Goal: Transaction & Acquisition: Book appointment/travel/reservation

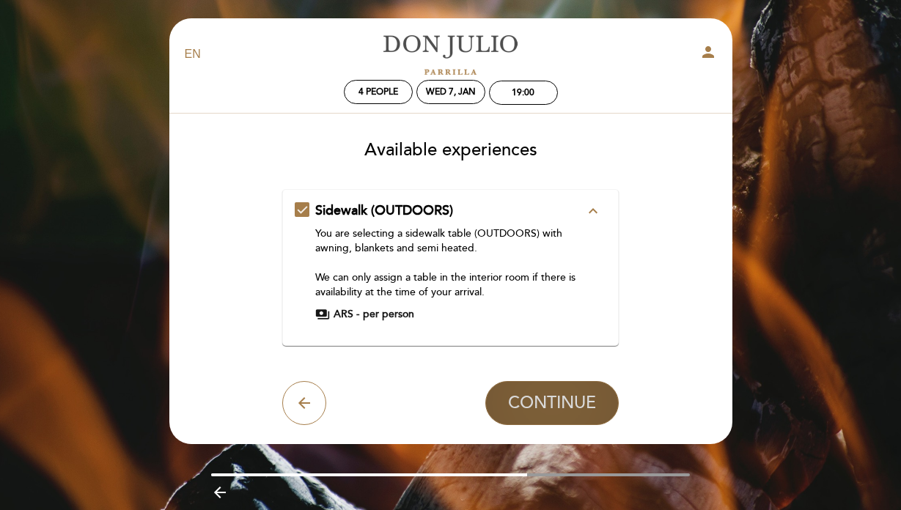
click at [547, 399] on span "CONTINUE" at bounding box center [552, 403] width 88 height 21
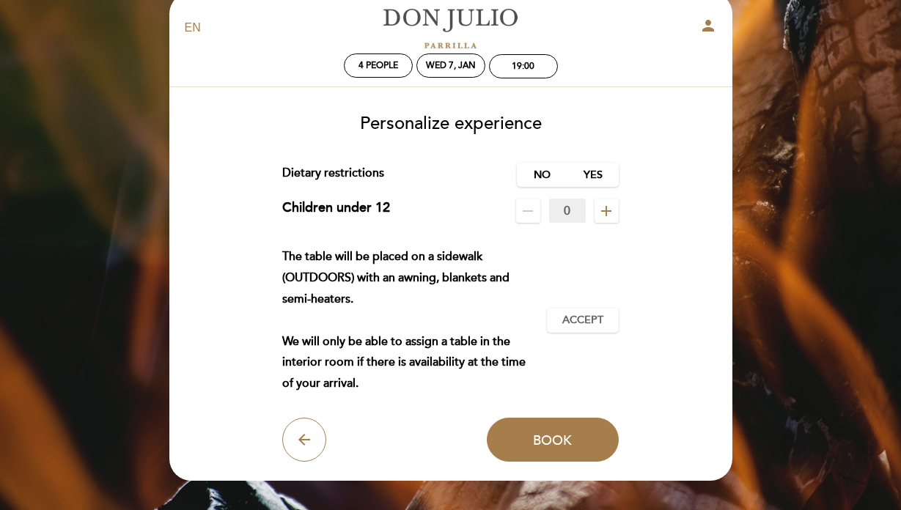
scroll to position [32, 0]
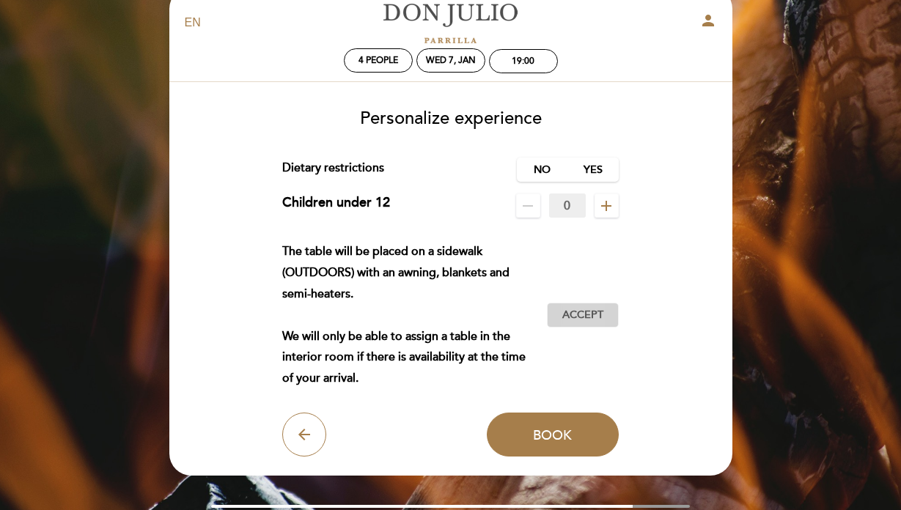
click at [572, 322] on span "Accept" at bounding box center [583, 315] width 41 height 15
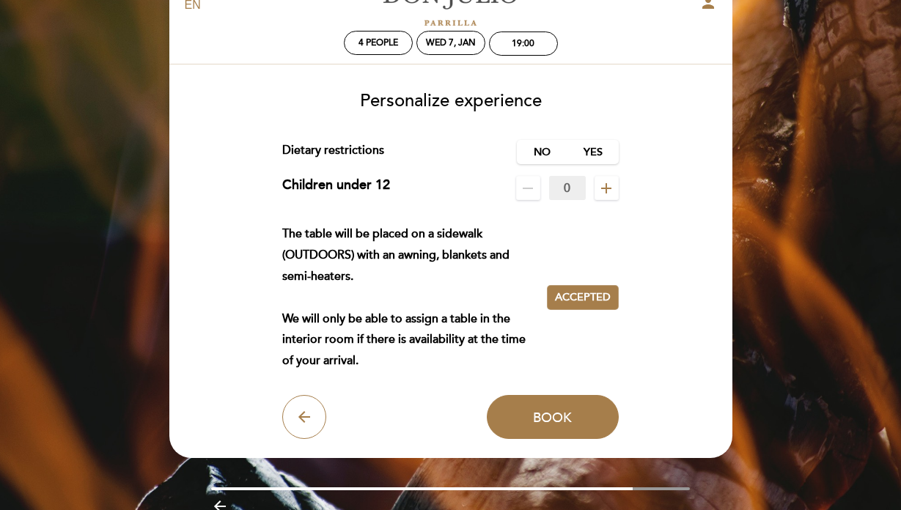
scroll to position [53, 0]
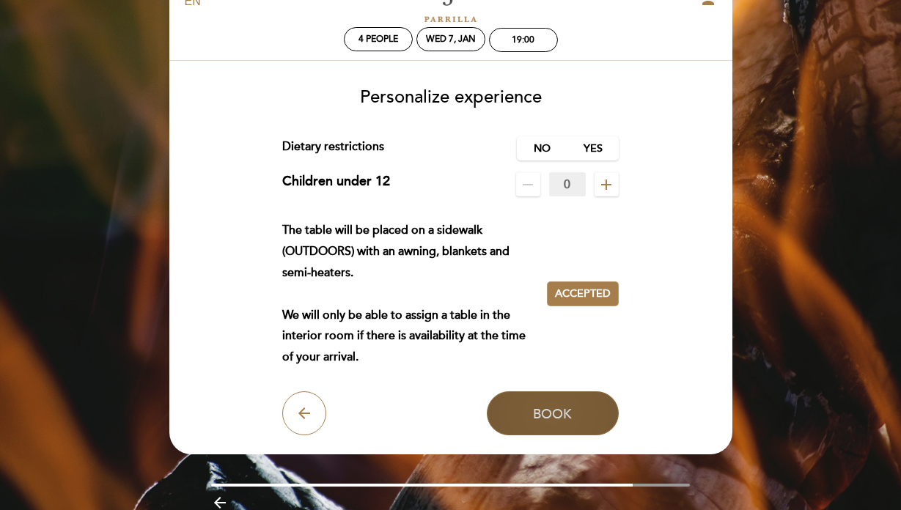
click at [559, 418] on span "Book" at bounding box center [552, 414] width 39 height 16
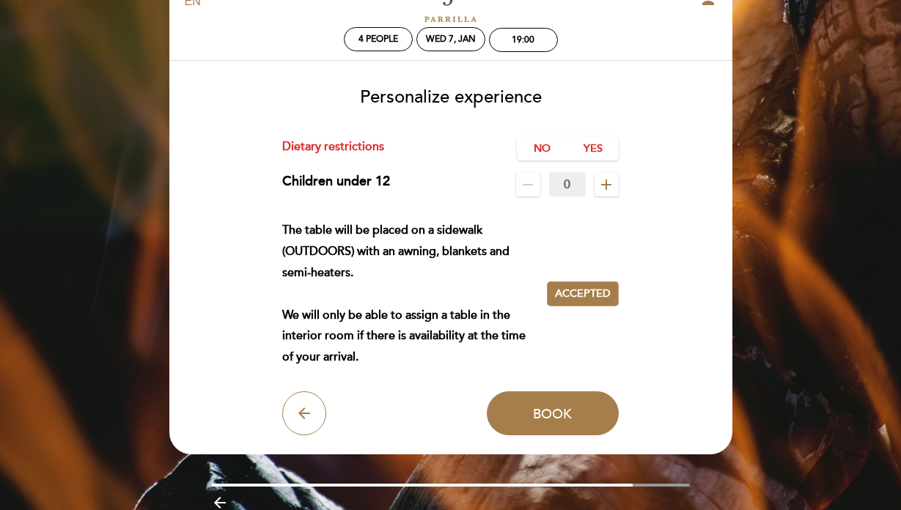
click at [530, 184] on icon "remove" at bounding box center [528, 185] width 18 height 18
click at [541, 156] on label "No" at bounding box center [542, 148] width 51 height 24
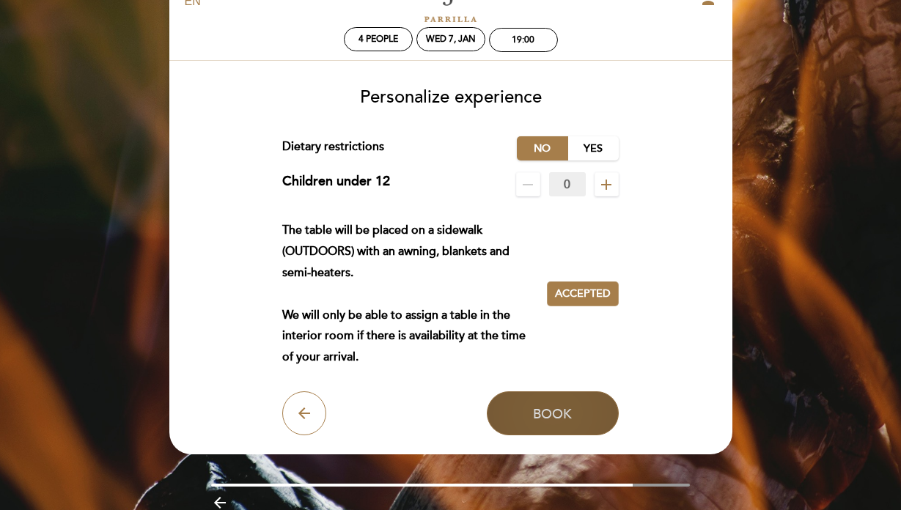
click at [560, 417] on span "Book" at bounding box center [552, 414] width 39 height 16
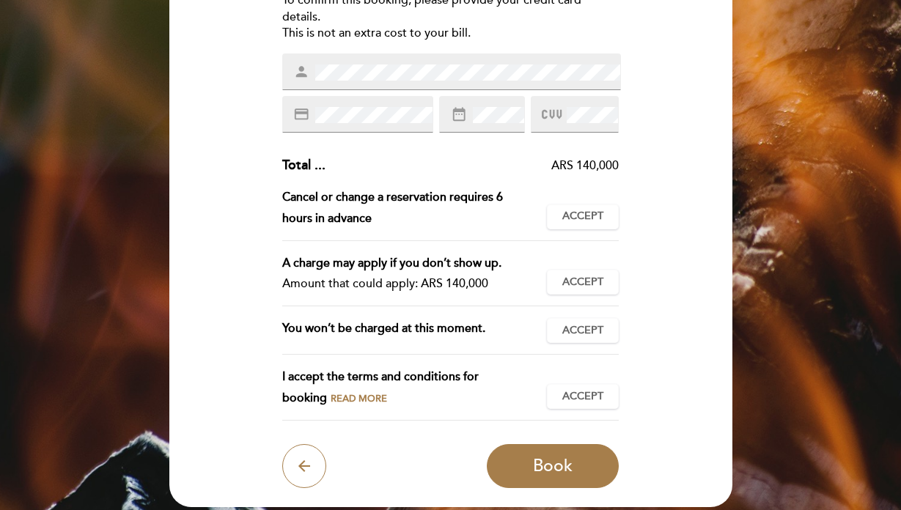
scroll to position [219, 0]
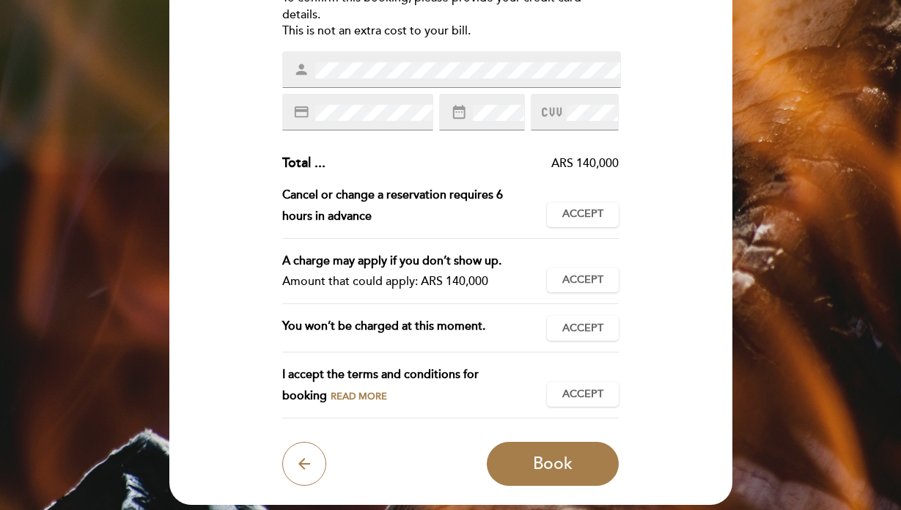
drag, startPoint x: 493, startPoint y: 283, endPoint x: 424, endPoint y: 281, distance: 69.0
click at [424, 281] on div "Amount that could apply: ARS 140,000" at bounding box center [408, 281] width 253 height 21
click at [589, 330] on span "Accept" at bounding box center [583, 328] width 41 height 15
click at [586, 388] on span "Accept" at bounding box center [583, 394] width 41 height 15
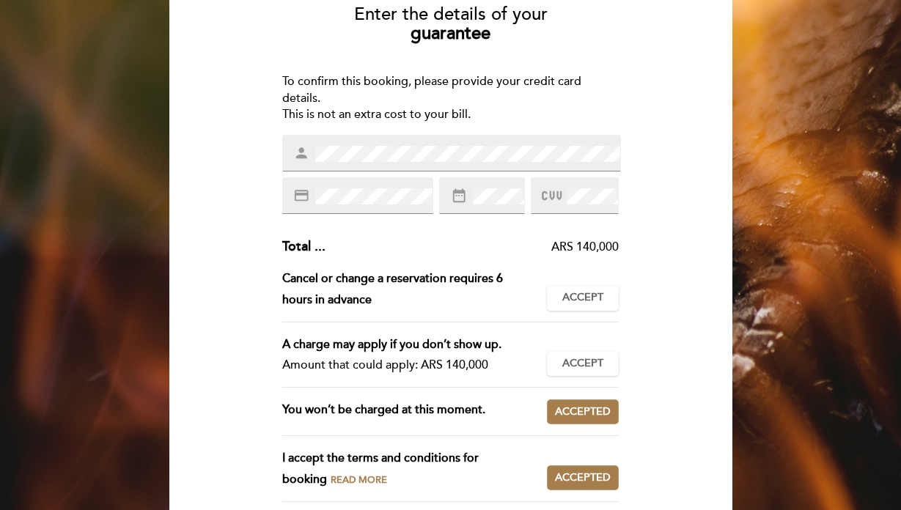
scroll to position [150, 0]
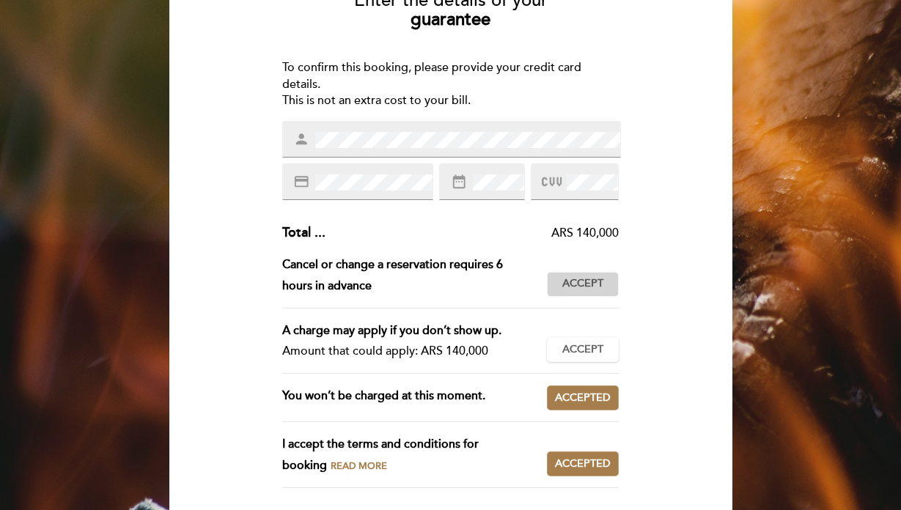
click at [585, 282] on span "Accept" at bounding box center [583, 284] width 41 height 15
click at [584, 343] on span "Accept" at bounding box center [583, 350] width 41 height 15
click at [673, 241] on div "Enter the details of your guarantee To confirm this booking, please provide you…" at bounding box center [451, 267] width 543 height 576
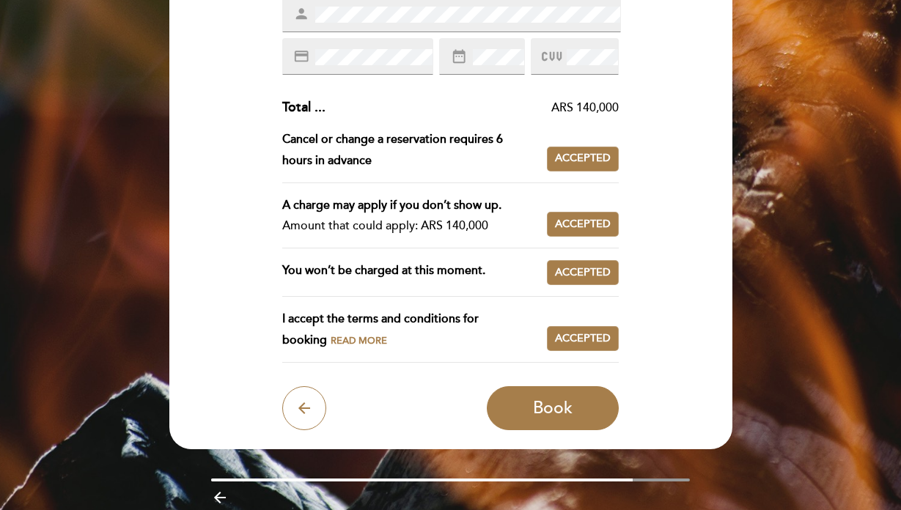
scroll to position [283, 0]
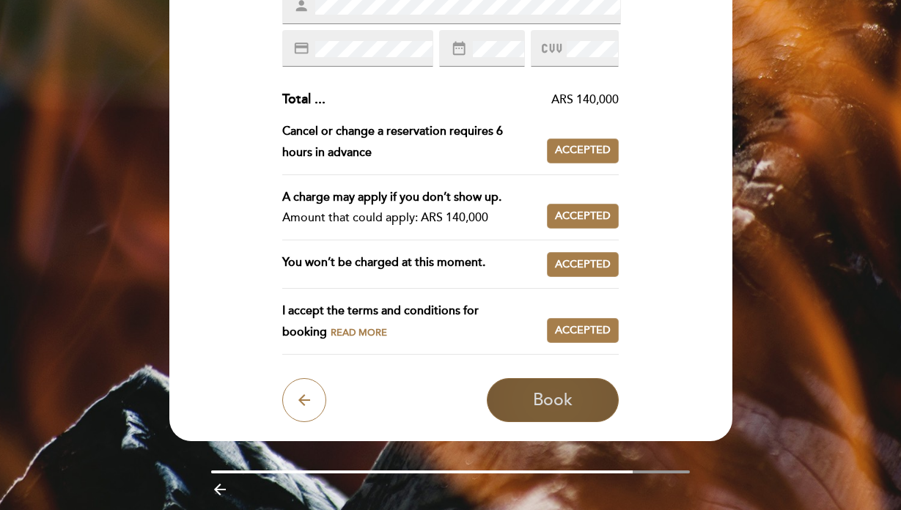
click at [584, 406] on button "Book" at bounding box center [553, 400] width 132 height 44
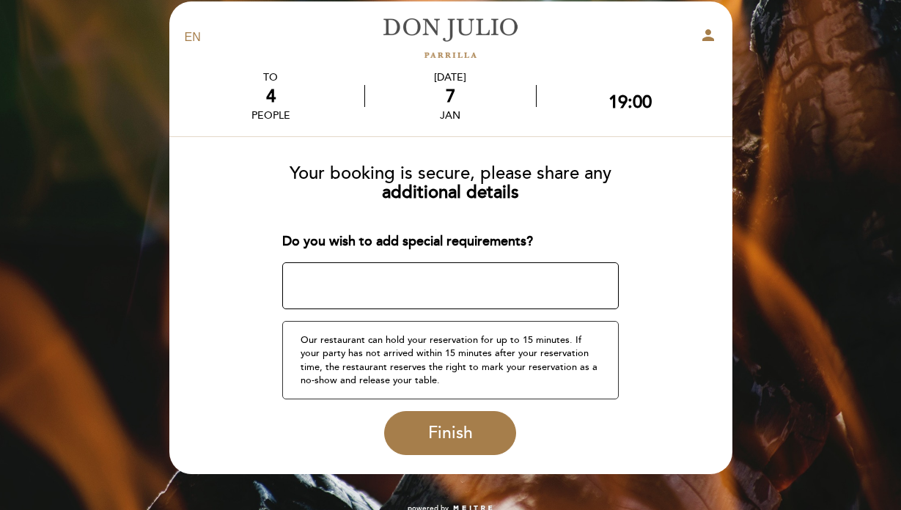
scroll to position [0, 0]
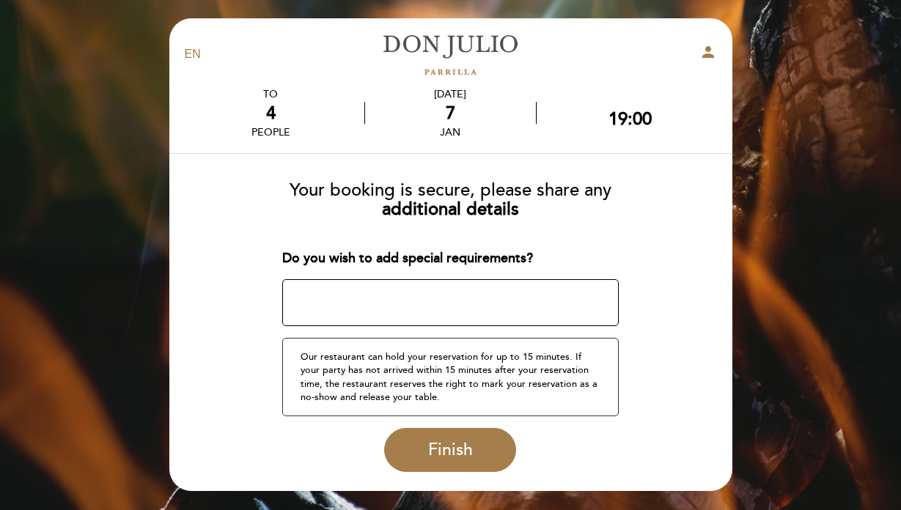
click at [447, 289] on textarea at bounding box center [450, 302] width 337 height 47
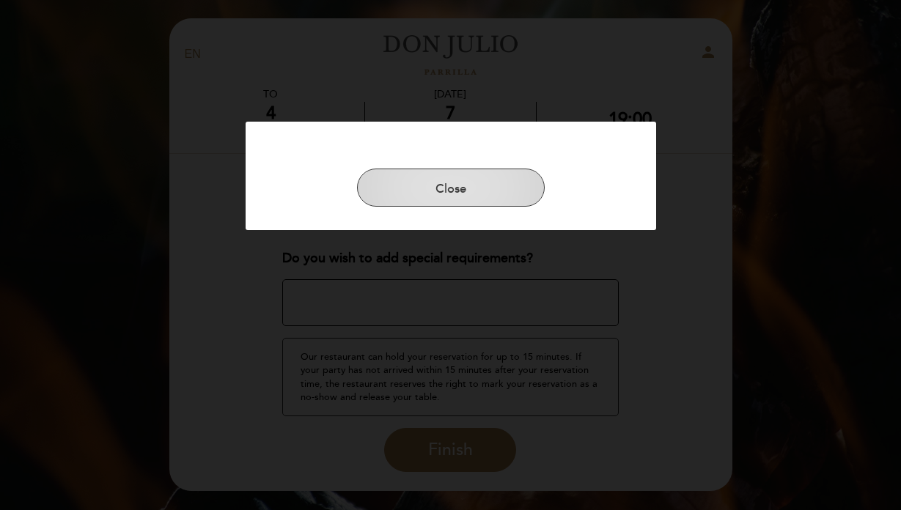
click at [494, 194] on button "Close" at bounding box center [451, 188] width 188 height 38
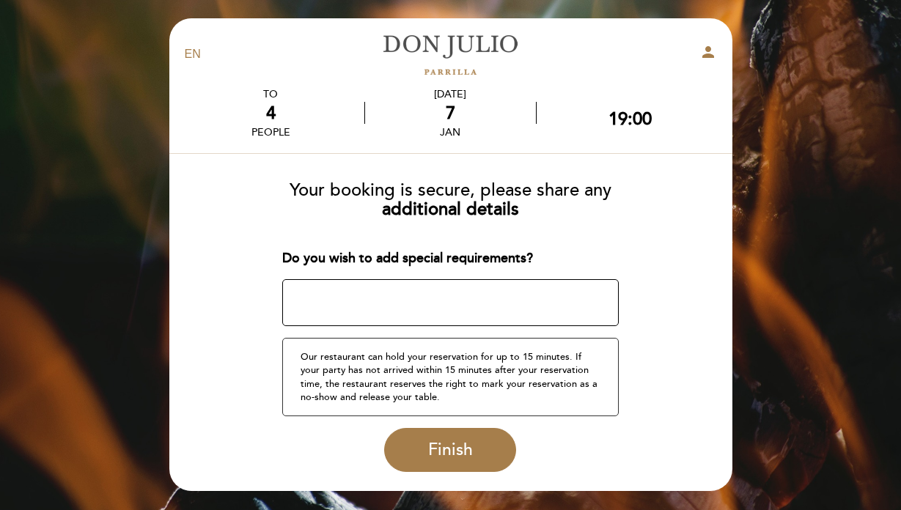
click at [430, 296] on textarea at bounding box center [450, 302] width 337 height 47
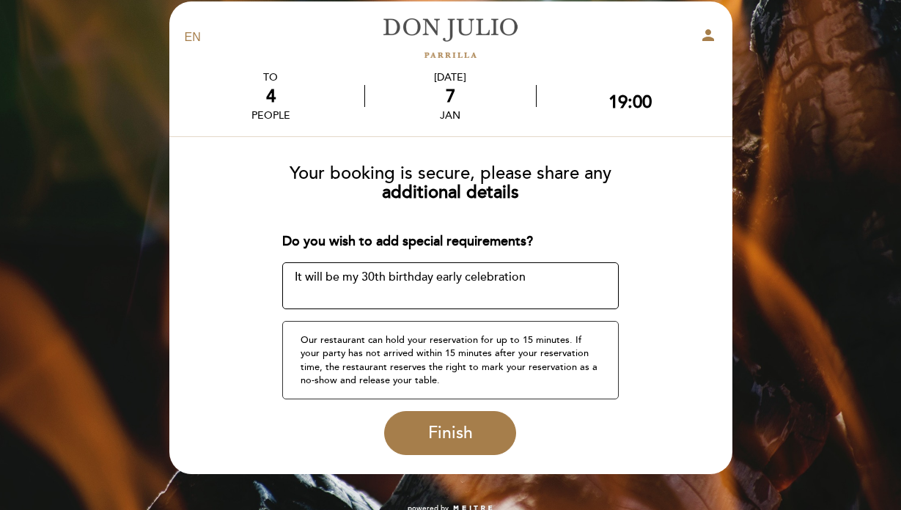
scroll to position [34, 0]
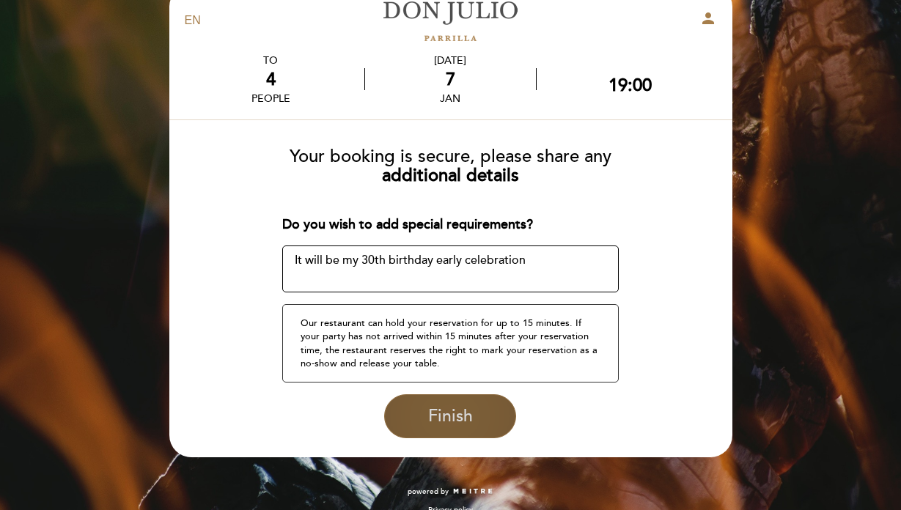
type textarea "It will be my 30th birthday early celebration"
click at [469, 417] on span "Finish" at bounding box center [450, 416] width 45 height 21
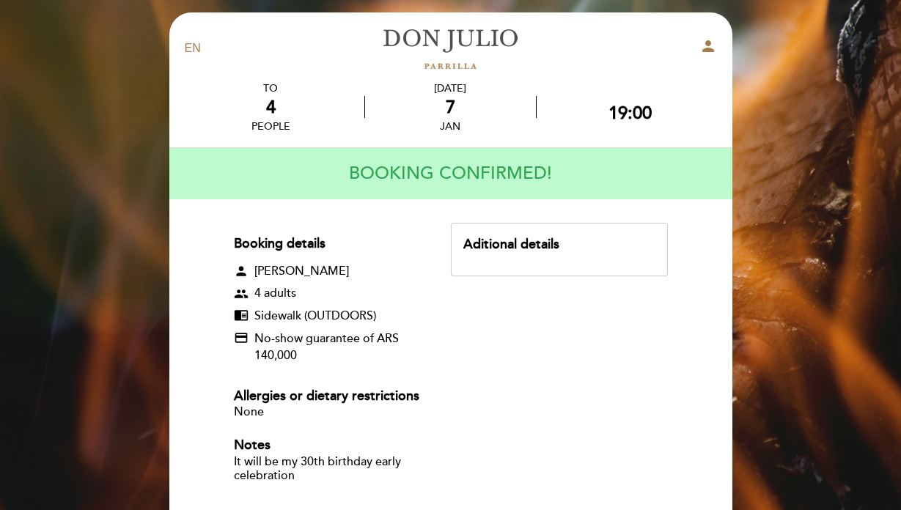
scroll to position [0, 0]
